Goal: Task Accomplishment & Management: Manage account settings

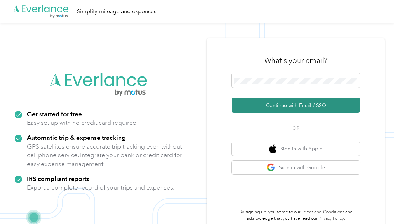
click at [300, 106] on button "Continue with Email / SSO" at bounding box center [296, 105] width 128 height 15
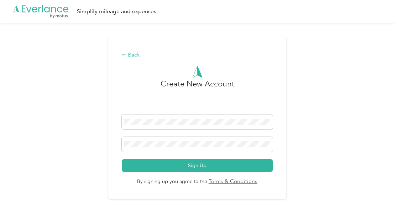
click at [136, 52] on div "Back" at bounding box center [197, 55] width 151 height 9
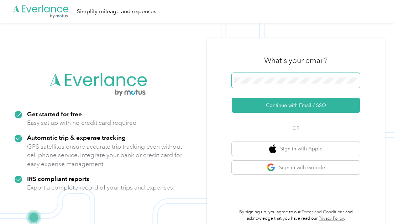
click at [328, 76] on span at bounding box center [296, 80] width 128 height 15
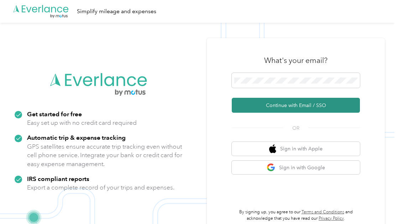
click at [301, 106] on button "Continue with Email / SSO" at bounding box center [296, 105] width 128 height 15
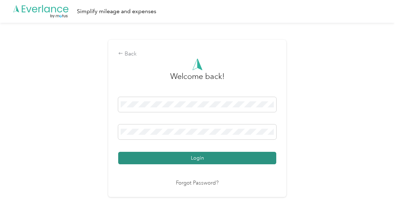
click at [192, 157] on button "Login" at bounding box center [197, 158] width 158 height 12
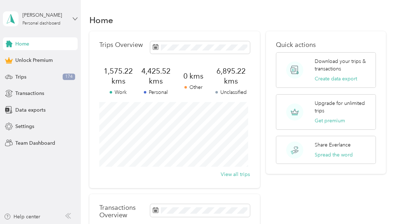
click at [77, 19] on icon at bounding box center [75, 18] width 5 height 5
click at [119, 38] on div "You’re signed in as [EMAIL_ADDRESS][DOMAIN_NAME] Log out" at bounding box center [78, 50] width 150 height 40
click at [28, 127] on span "Settings" at bounding box center [24, 126] width 19 height 7
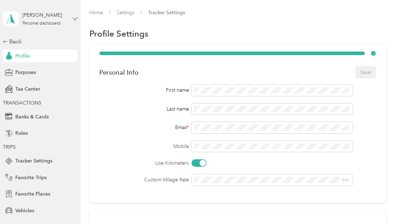
click at [74, 19] on icon at bounding box center [75, 18] width 4 height 2
click at [22, 59] on div "Log out" at bounding box center [75, 58] width 140 height 12
